Goal: Information Seeking & Learning: Check status

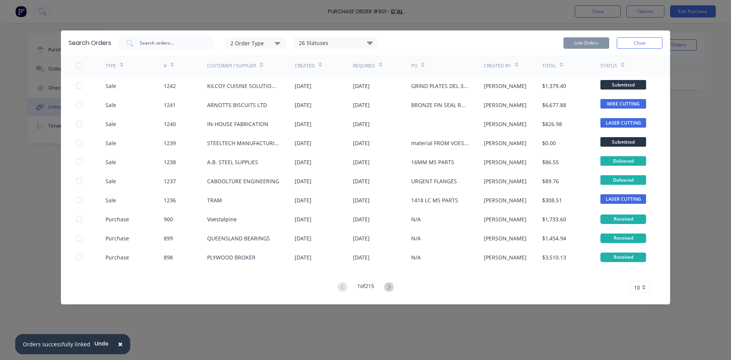
click at [658, 42] on button "Close" at bounding box center [640, 42] width 46 height 11
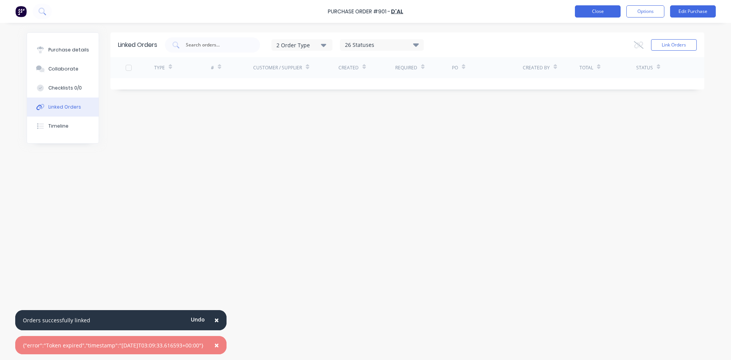
click at [611, 11] on button "Close" at bounding box center [598, 11] width 46 height 12
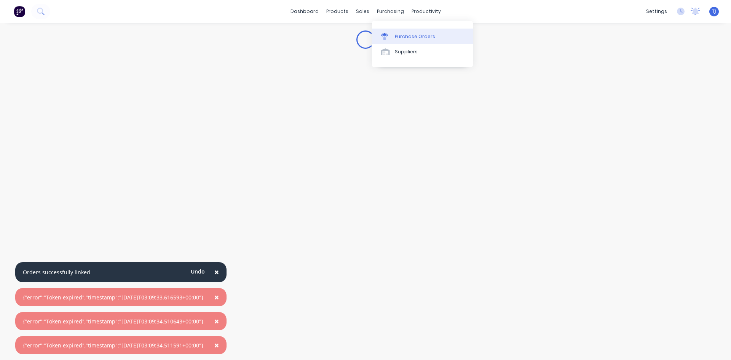
click at [407, 35] on div "Purchase Orders" at bounding box center [415, 36] width 40 height 7
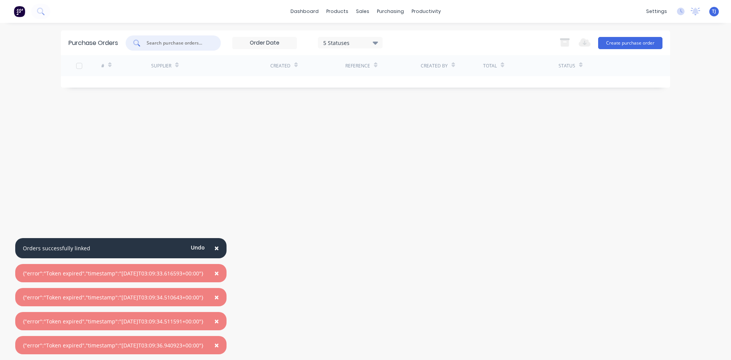
click at [199, 42] on input "text" at bounding box center [177, 43] width 63 height 8
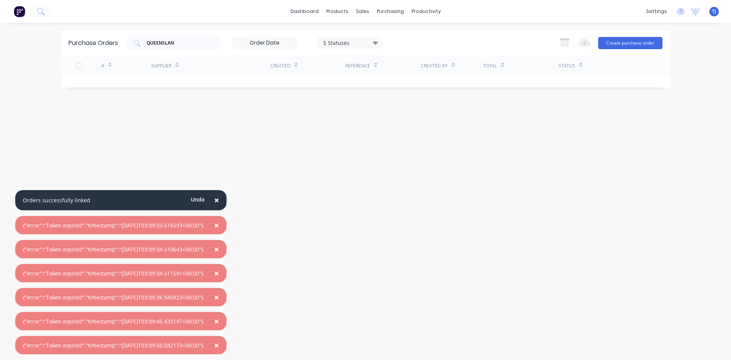
click at [165, 249] on div "{"error":"Token expired","timestamp":"2025-10-01T03:09:34.510643+00:00"}" at bounding box center [113, 249] width 181 height 8
click at [182, 42] on input "QUEENSLAN" at bounding box center [177, 43] width 63 height 8
type input "[GEOGRAPHIC_DATA]"
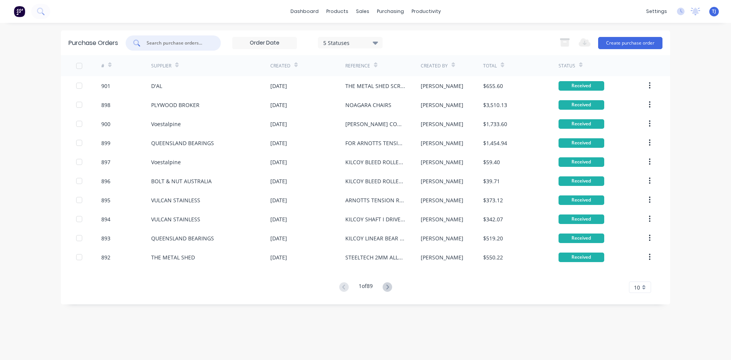
click at [179, 43] on input "text" at bounding box center [177, 43] width 63 height 8
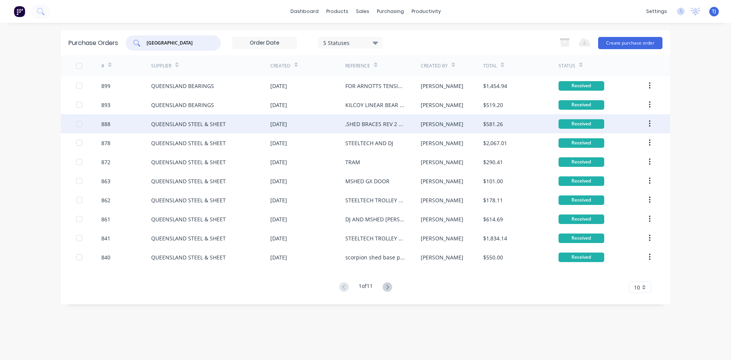
type input "[GEOGRAPHIC_DATA]"
click at [200, 126] on div "QUEENSLAND STEEL & SHEET" at bounding box center [188, 124] width 75 height 8
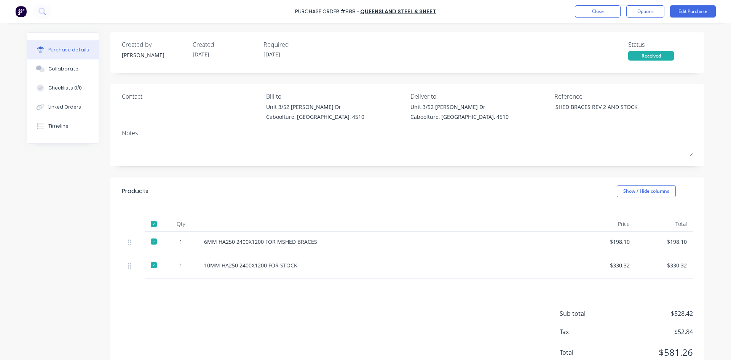
type textarea "x"
click at [598, 14] on button "Close" at bounding box center [598, 11] width 46 height 12
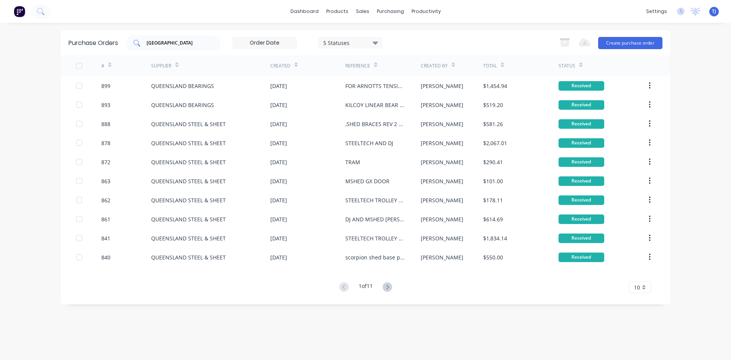
click at [181, 42] on input "[GEOGRAPHIC_DATA]" at bounding box center [177, 43] width 63 height 8
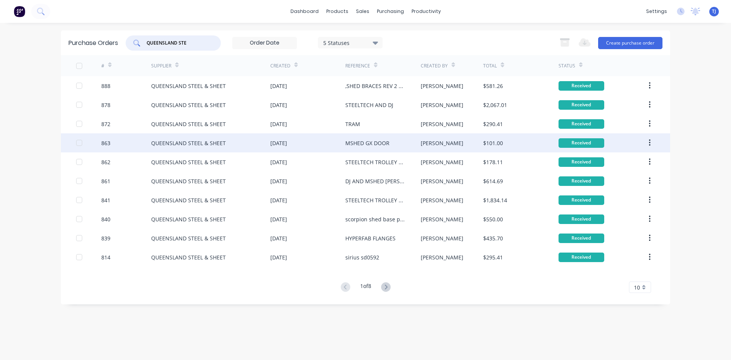
type input "QUEENSLAND STE"
click at [226, 145] on div "QUEENSLAND STEEL & SHEET" at bounding box center [210, 142] width 119 height 19
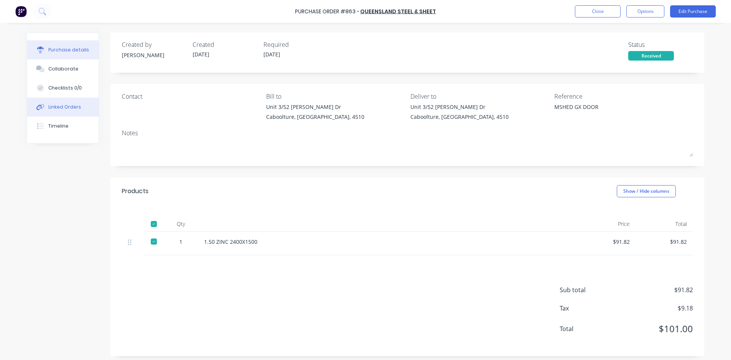
click at [68, 107] on div "Linked Orders" at bounding box center [64, 107] width 33 height 7
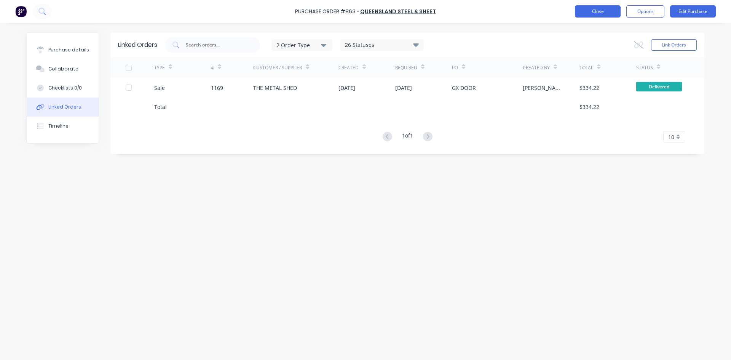
click at [599, 14] on button "Close" at bounding box center [598, 11] width 46 height 12
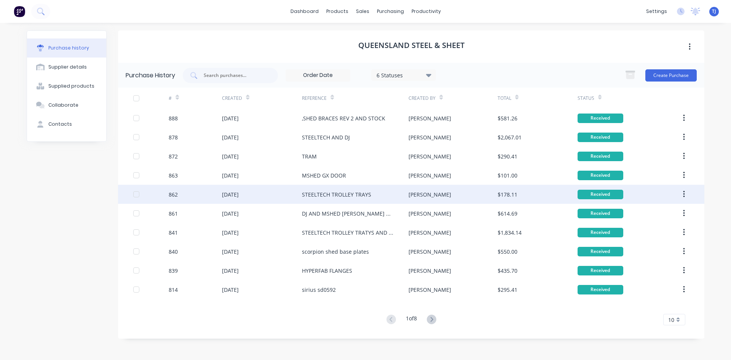
click at [320, 194] on div "STEELTECH TROLLEY TRAYS" at bounding box center [336, 194] width 69 height 8
type textarea "x"
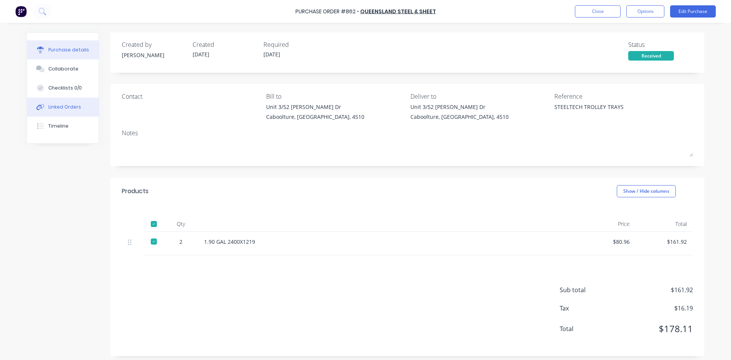
click at [70, 107] on div "Linked Orders" at bounding box center [64, 107] width 33 height 7
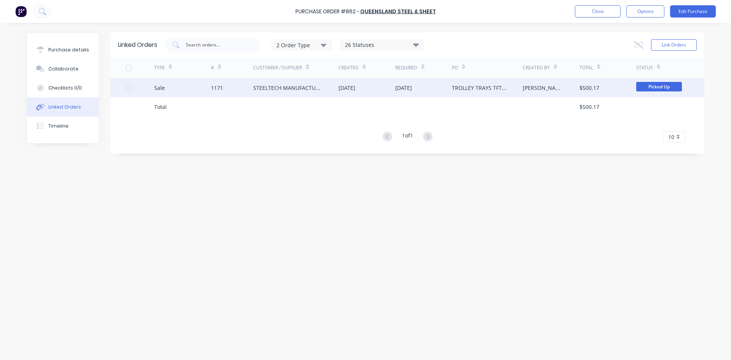
click at [292, 86] on div "STEELTECH MANUFACTURING" at bounding box center [288, 88] width 70 height 8
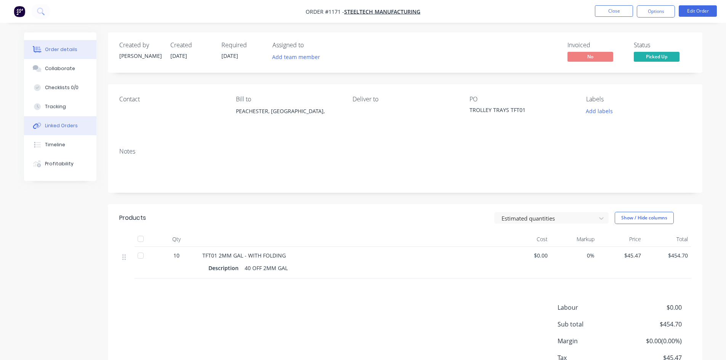
click at [67, 127] on div "Linked Orders" at bounding box center [61, 125] width 33 height 7
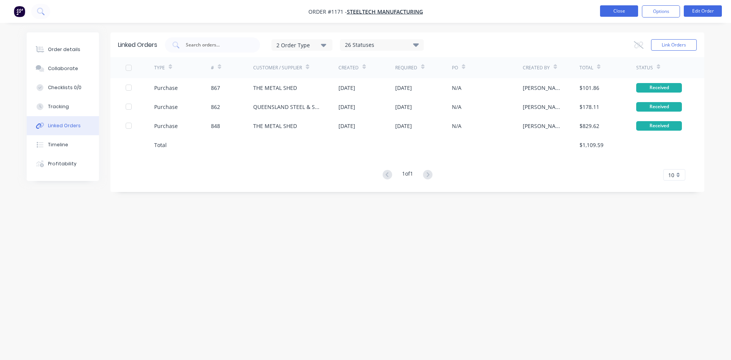
click at [611, 12] on button "Close" at bounding box center [619, 10] width 38 height 11
